Goal: Transaction & Acquisition: Book appointment/travel/reservation

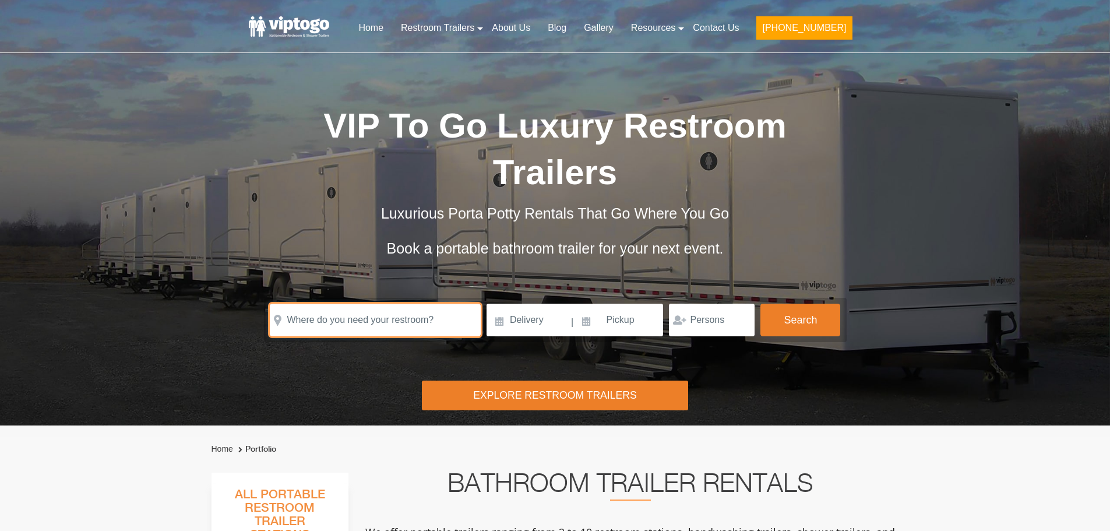
click at [360, 319] on input "text" at bounding box center [375, 320] width 211 height 33
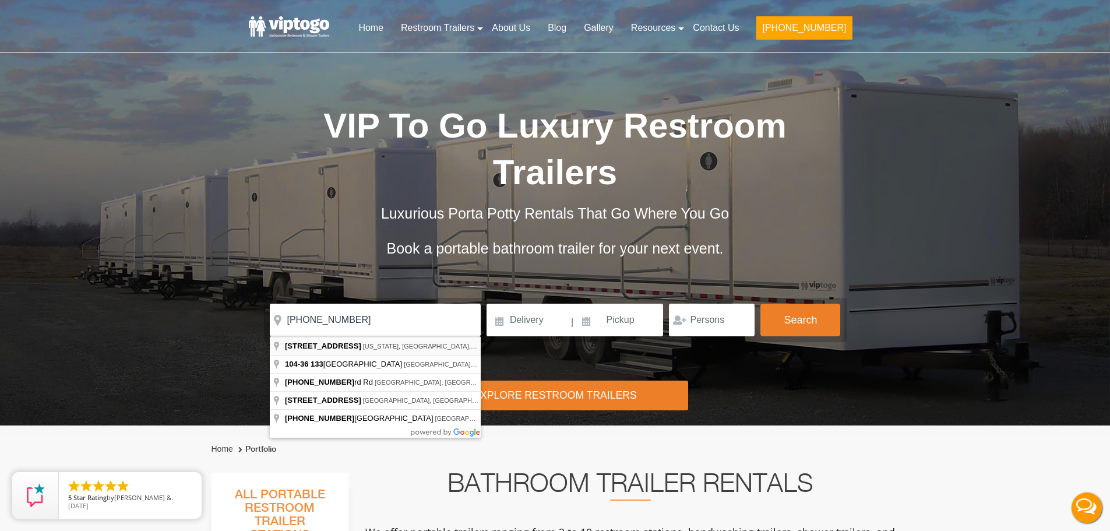
type input "104-36 West 133rd Street, New York, NY, USA"
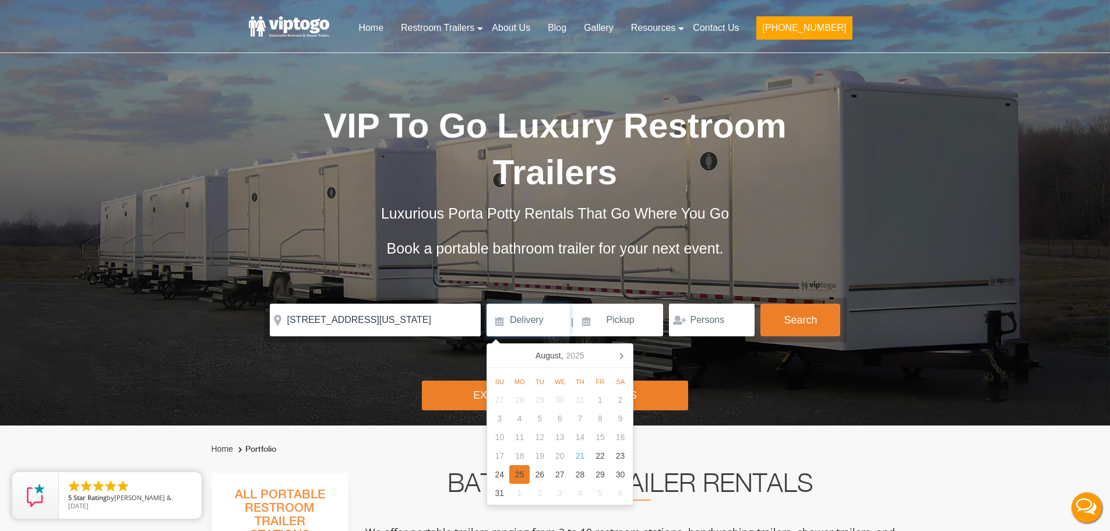
click at [512, 476] on div "25" at bounding box center [519, 474] width 20 height 19
type input "08/25/2025"
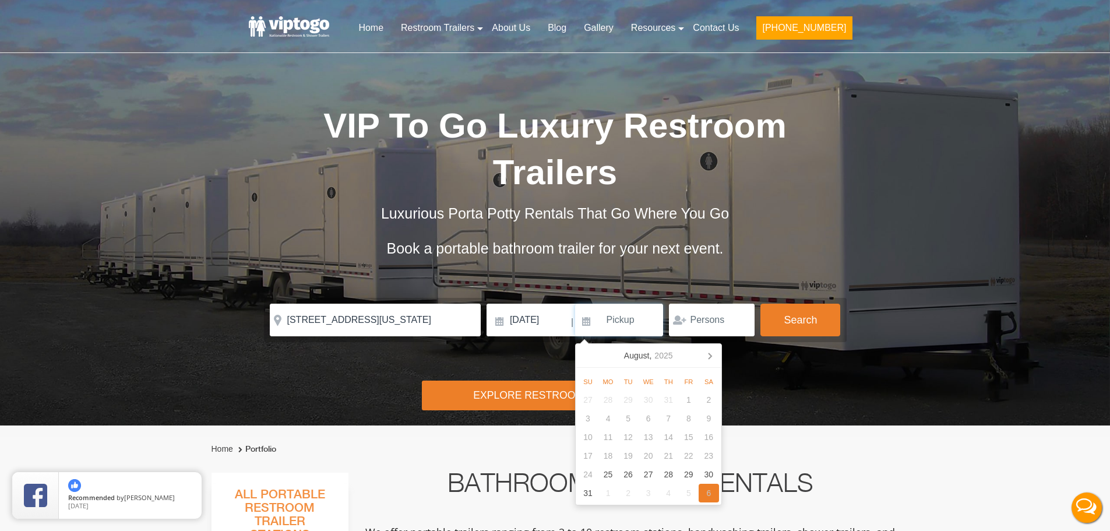
click at [709, 496] on div "6" at bounding box center [709, 493] width 20 height 19
type input "09/06/2025"
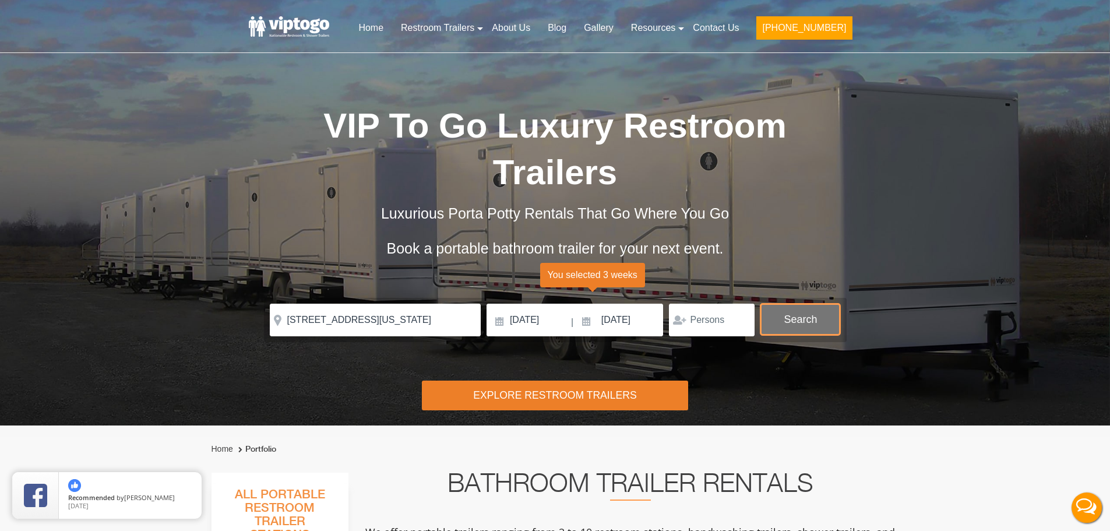
click at [769, 318] on button "Search" at bounding box center [801, 319] width 80 height 31
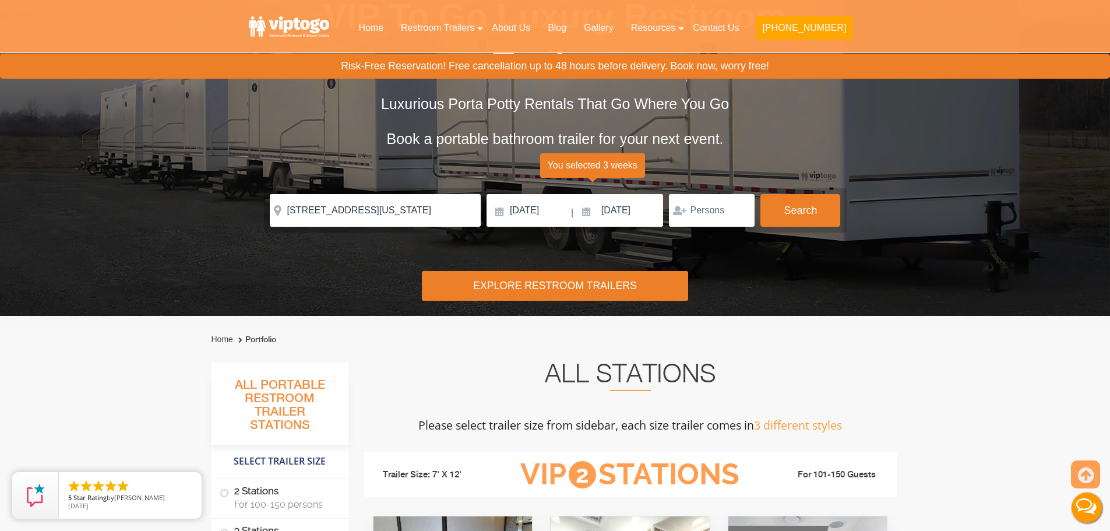
scroll to position [233, 0]
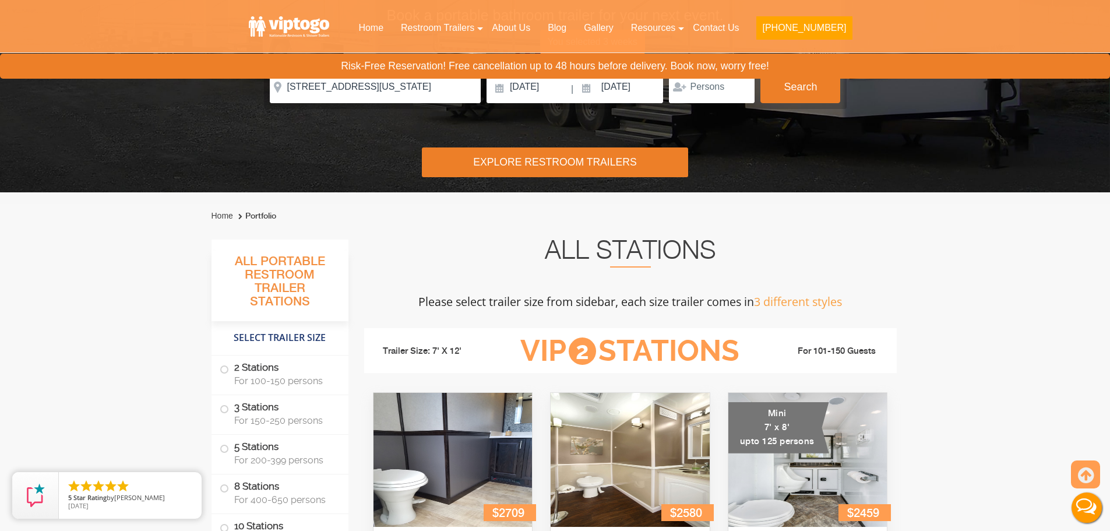
click at [751, 254] on h2 "All Stations" at bounding box center [630, 254] width 533 height 28
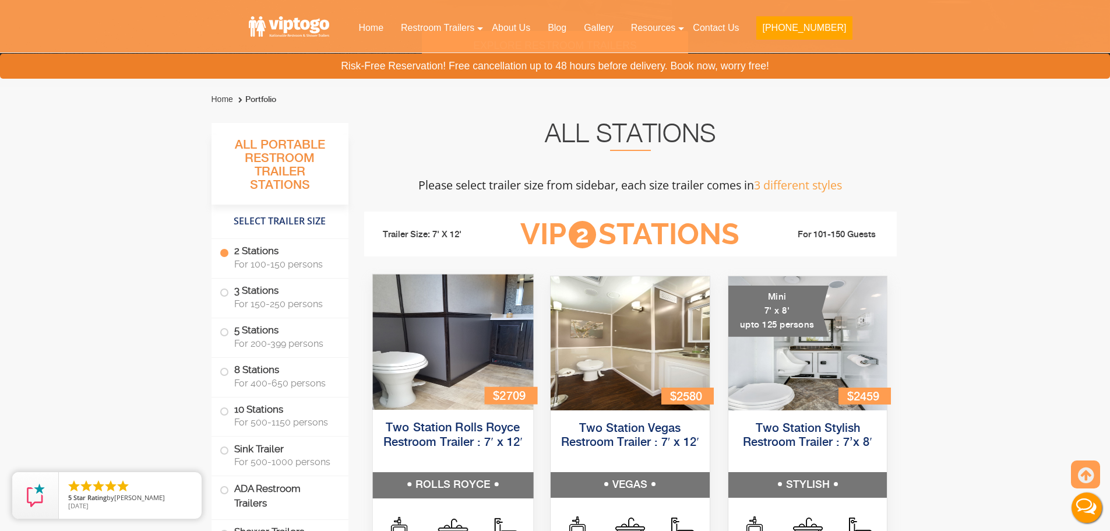
scroll to position [408, 0]
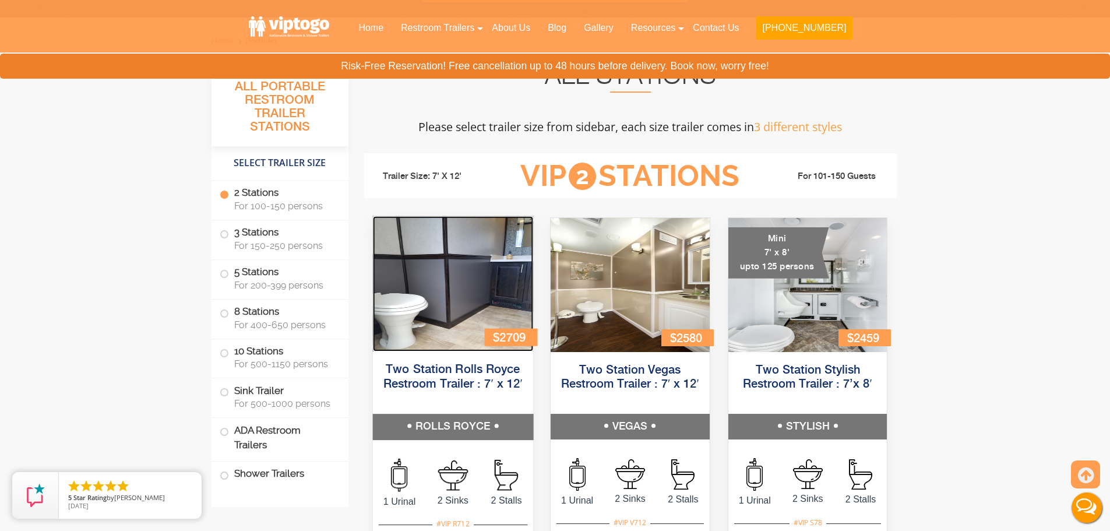
click at [504, 309] on img at bounding box center [452, 283] width 160 height 135
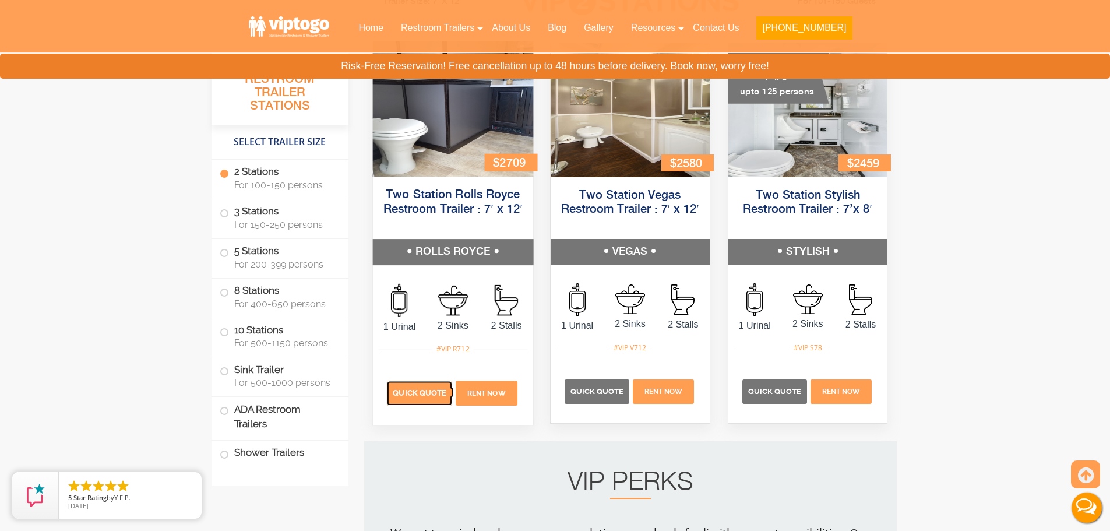
click at [423, 386] on p "Quick Quote" at bounding box center [419, 393] width 65 height 24
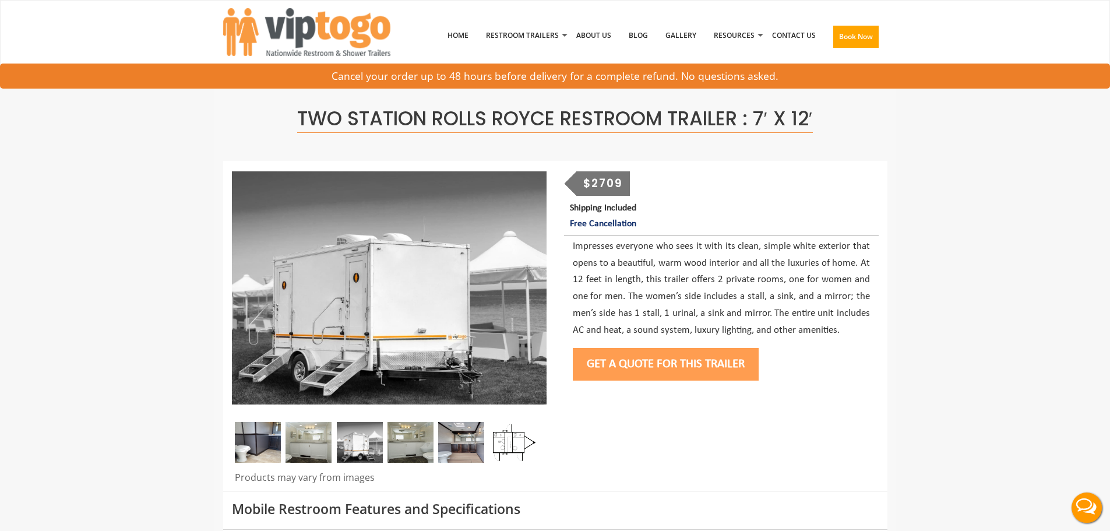
click at [668, 371] on button "Get a Quote for this Trailer" at bounding box center [666, 364] width 186 height 33
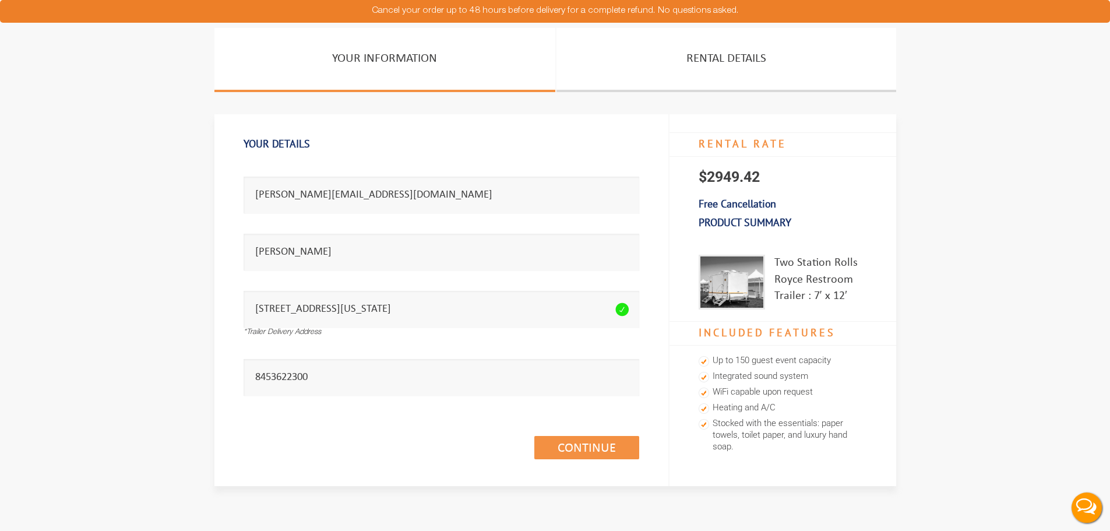
click at [607, 434] on div "Continue (1/3)" at bounding box center [442, 435] width 396 height 67
click at [603, 442] on link "Continue (1/3)" at bounding box center [586, 447] width 105 height 23
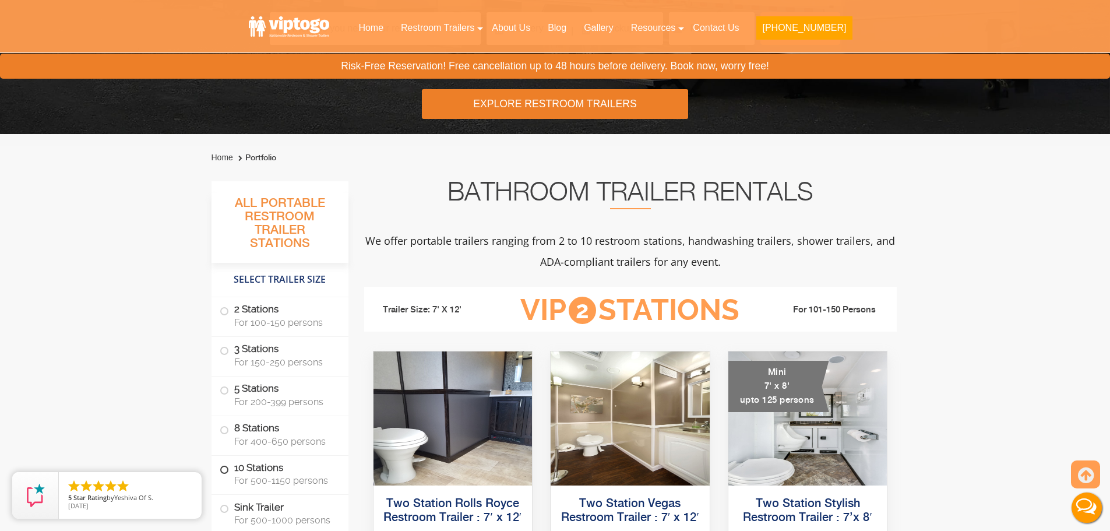
click at [250, 474] on label "10 Stations For 500-1150 persons" at bounding box center [280, 474] width 121 height 36
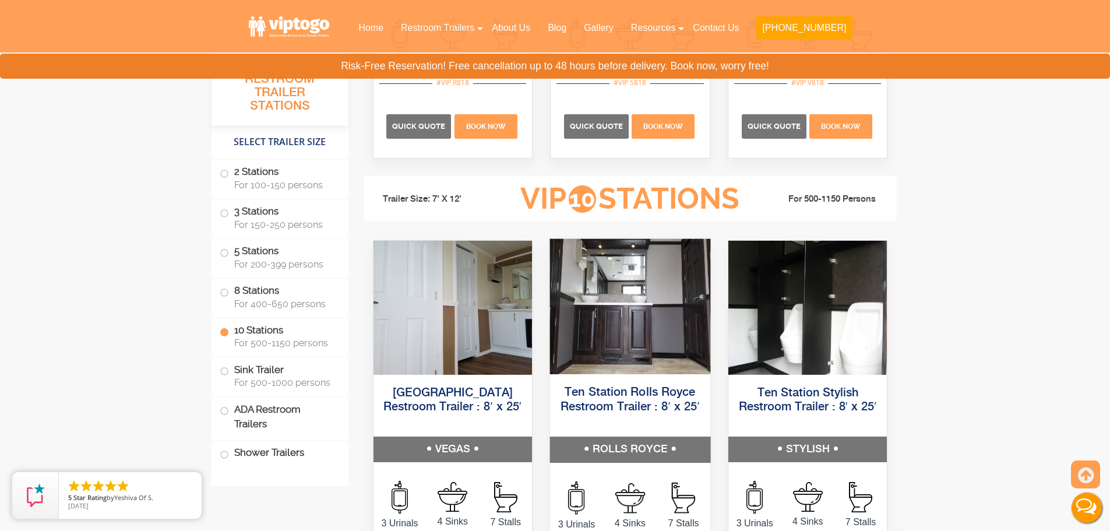
scroll to position [2690, 0]
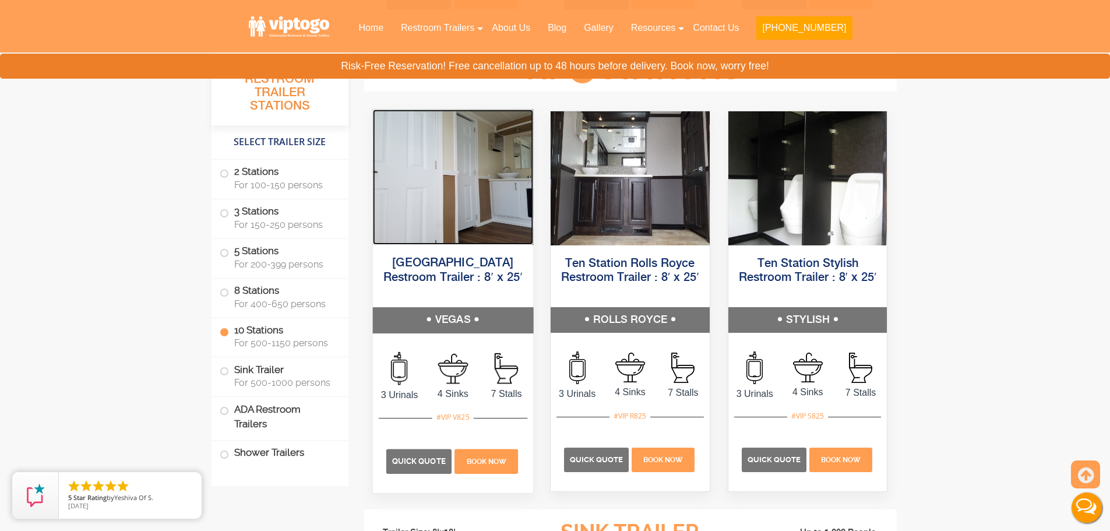
click at [453, 193] on img at bounding box center [452, 176] width 160 height 135
